Goal: Task Accomplishment & Management: Manage account settings

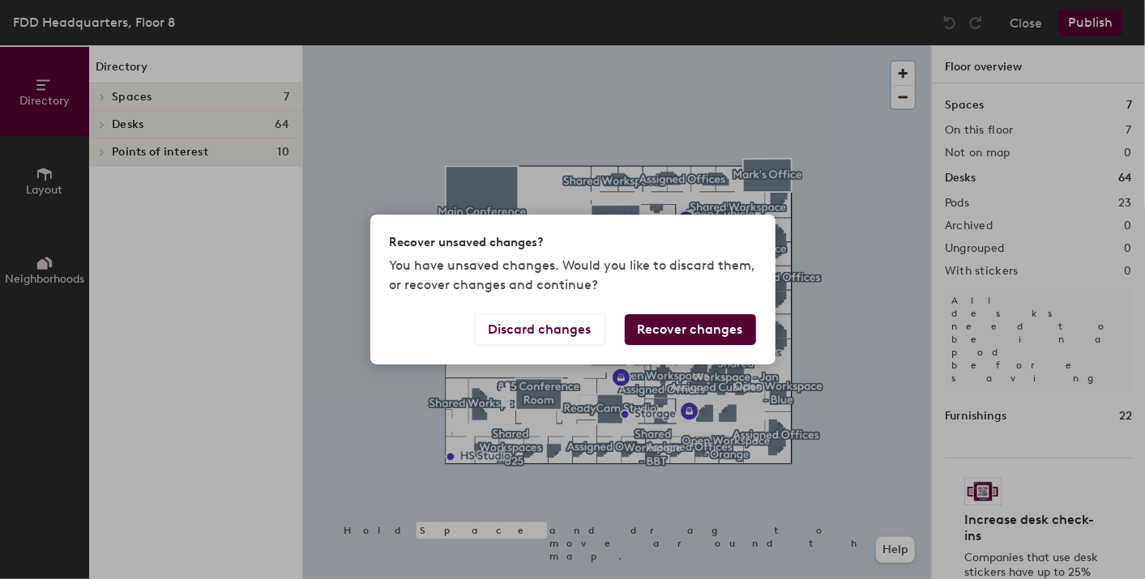
click at [633, 336] on button "Recover changes" at bounding box center [690, 329] width 131 height 31
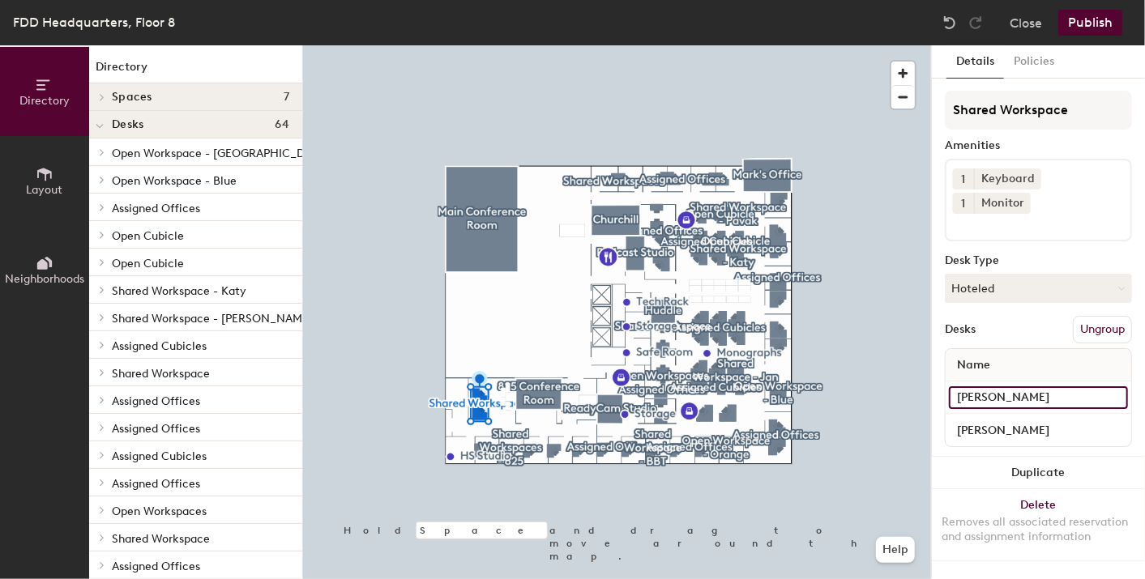
click at [1060, 386] on input "[PERSON_NAME]" at bounding box center [1038, 397] width 179 height 23
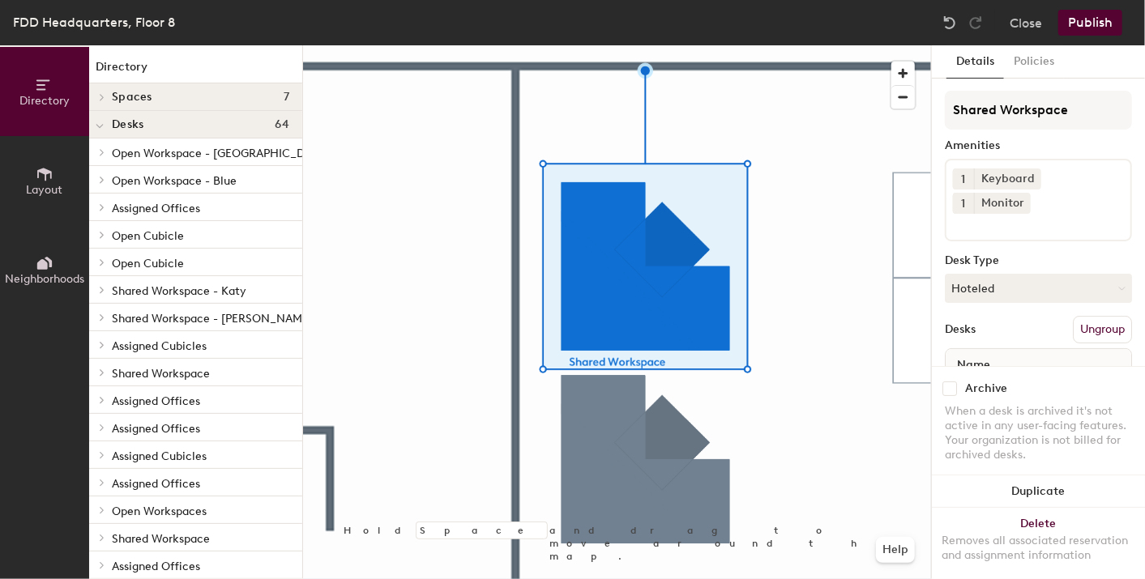
click at [1086, 16] on button "Publish" at bounding box center [1090, 23] width 64 height 26
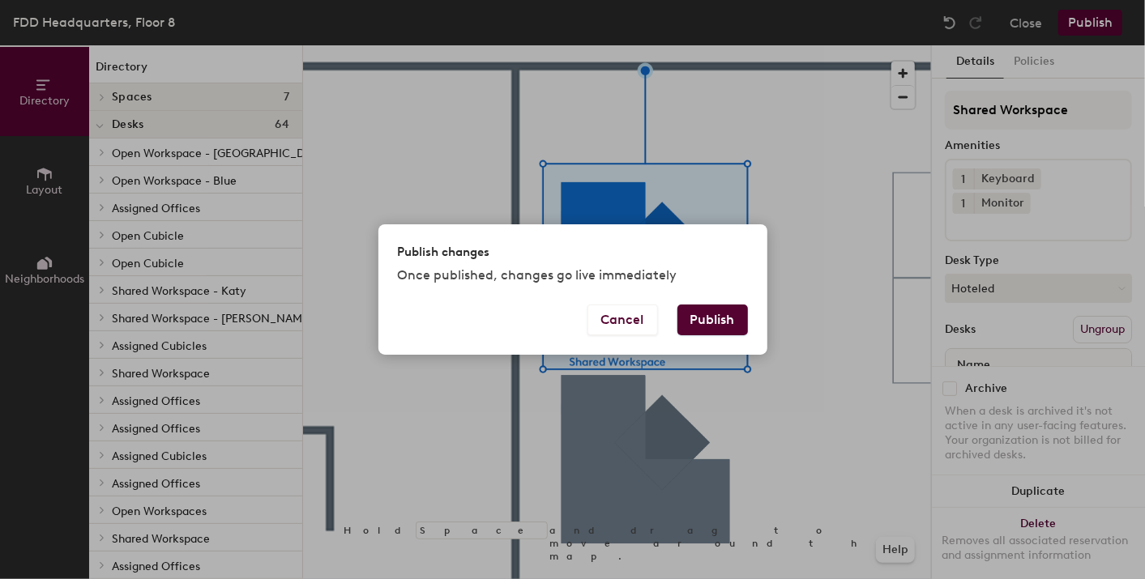
click at [729, 322] on button "Publish" at bounding box center [712, 320] width 70 height 31
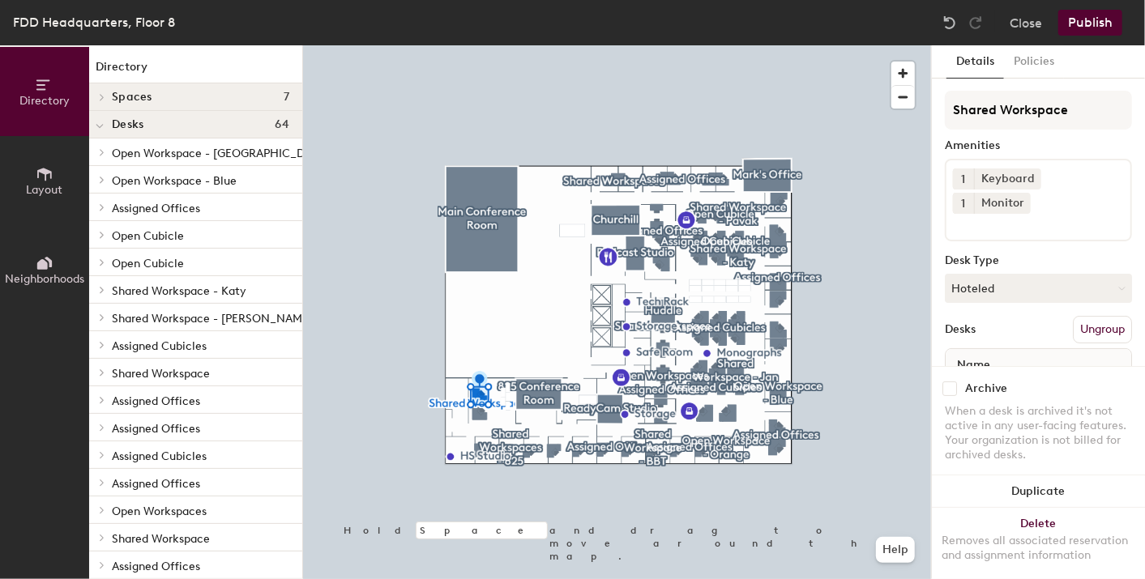
scroll to position [82, 0]
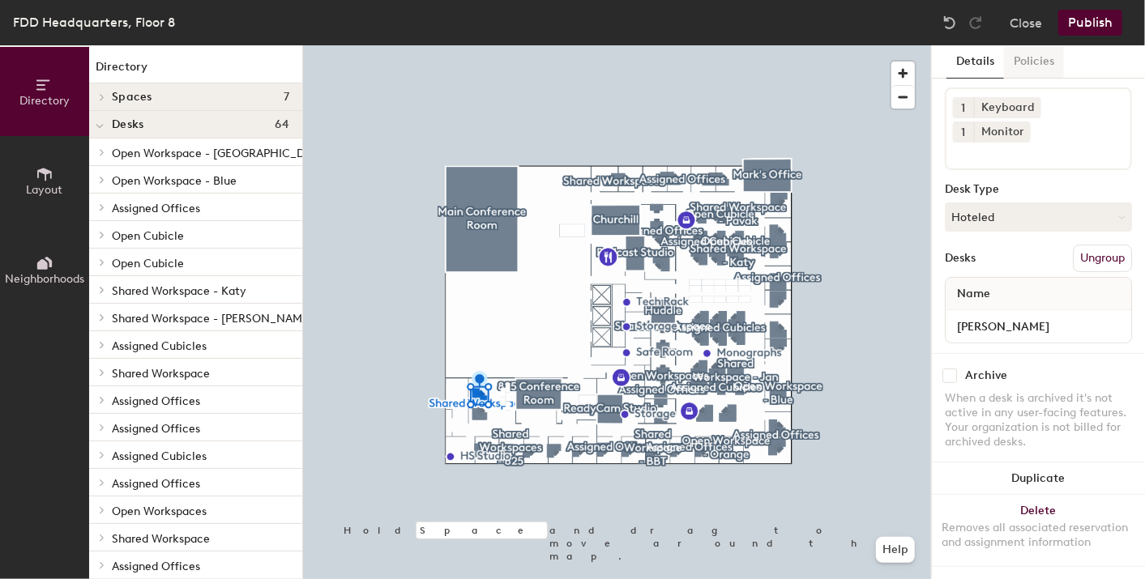
click at [1026, 63] on button "Policies" at bounding box center [1034, 61] width 60 height 33
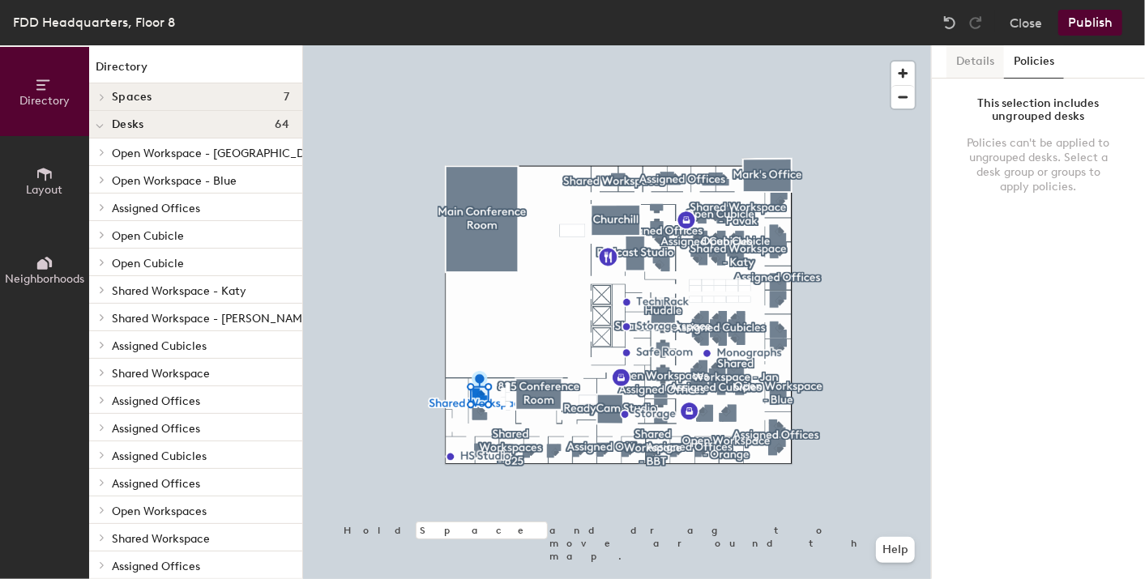
click at [962, 58] on button "Details" at bounding box center [975, 61] width 58 height 33
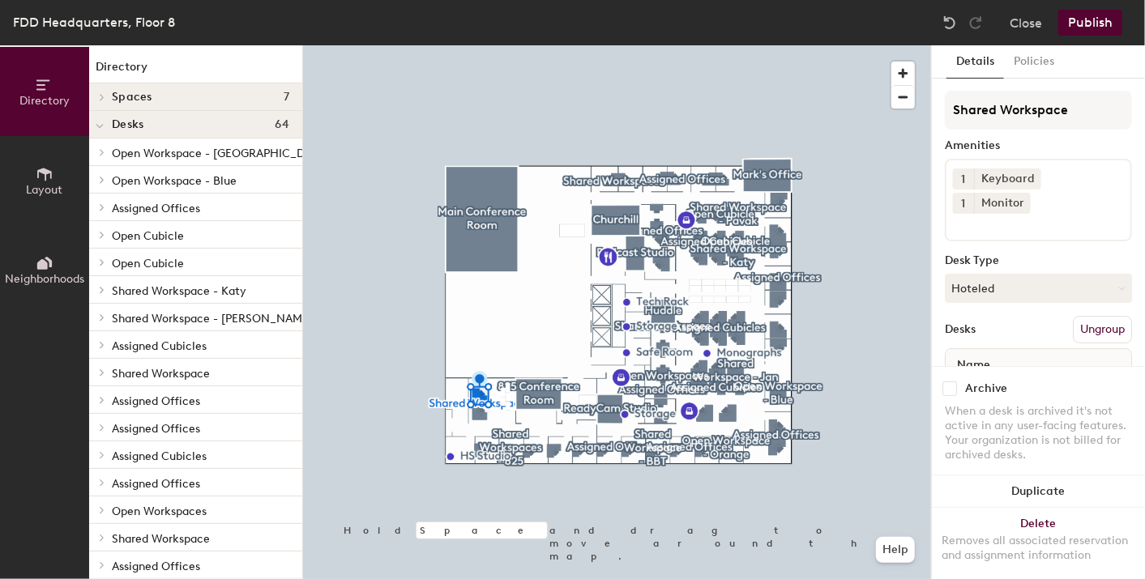
scroll to position [82, 0]
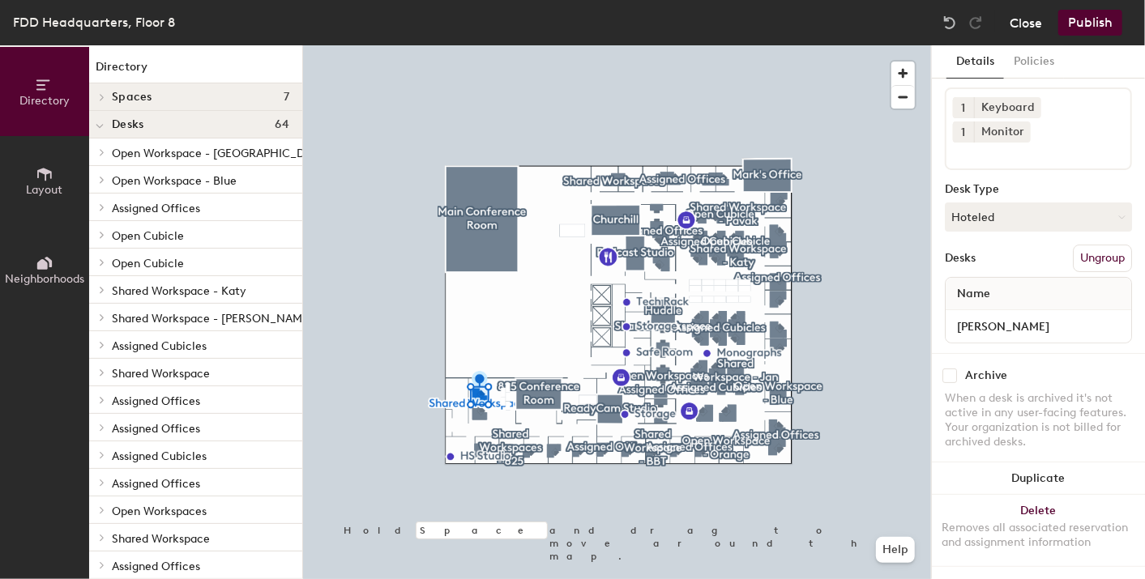
click at [1026, 23] on button "Close" at bounding box center [1025, 23] width 32 height 26
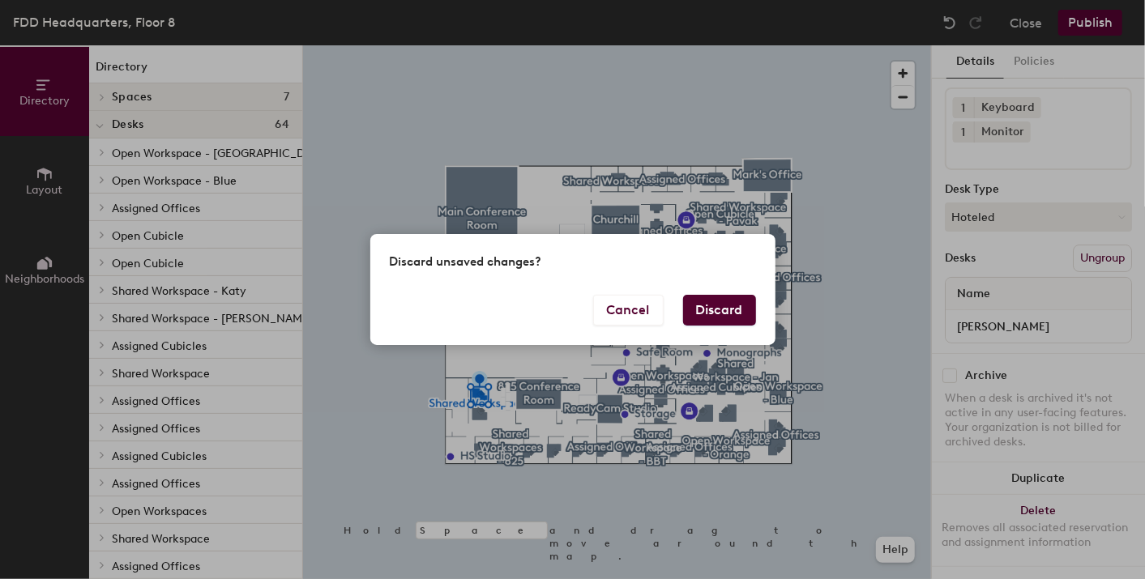
click at [719, 299] on button "Discard" at bounding box center [719, 310] width 73 height 31
